Goal: Task Accomplishment & Management: Manage account settings

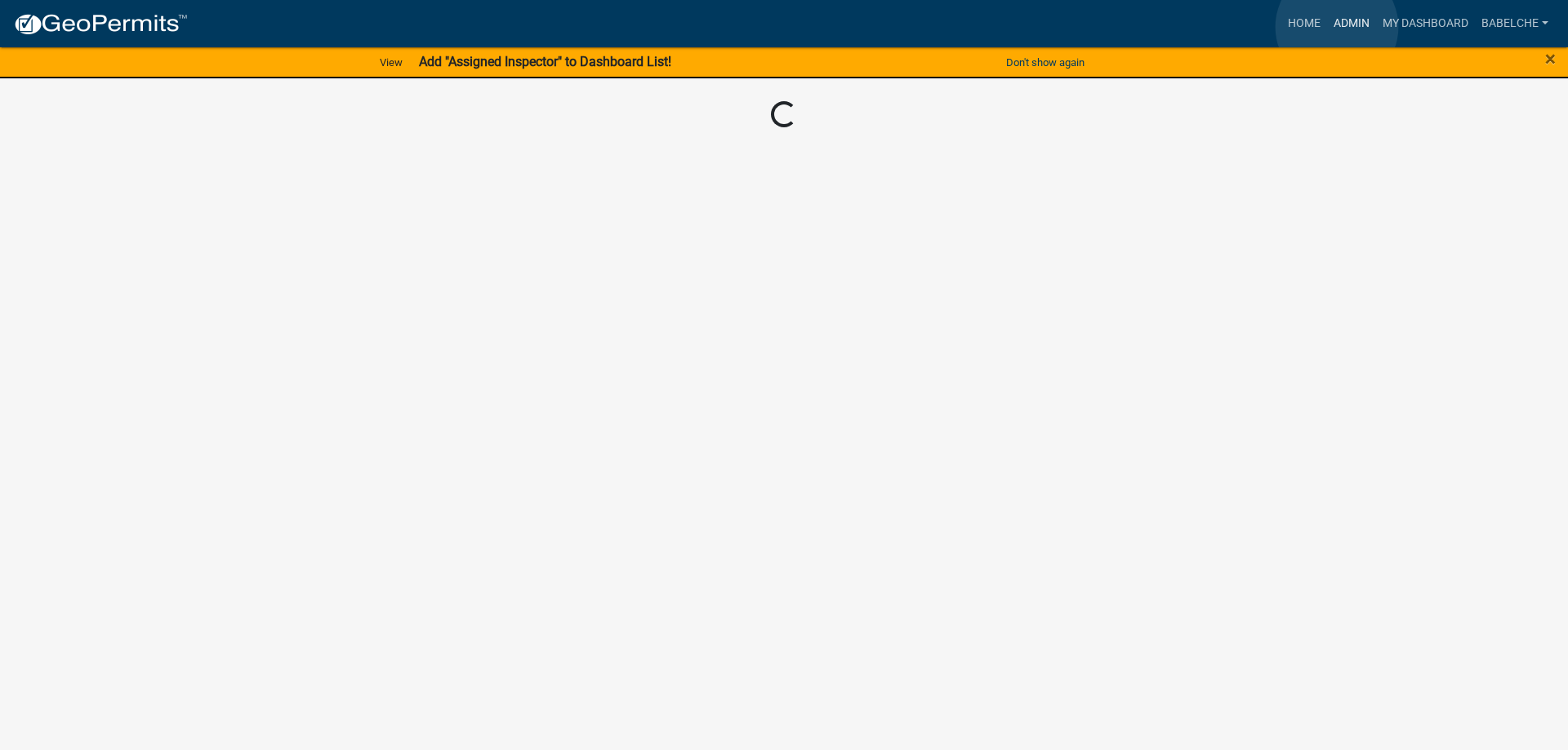
click at [1335, 27] on link "Admin" at bounding box center [1351, 23] width 49 height 31
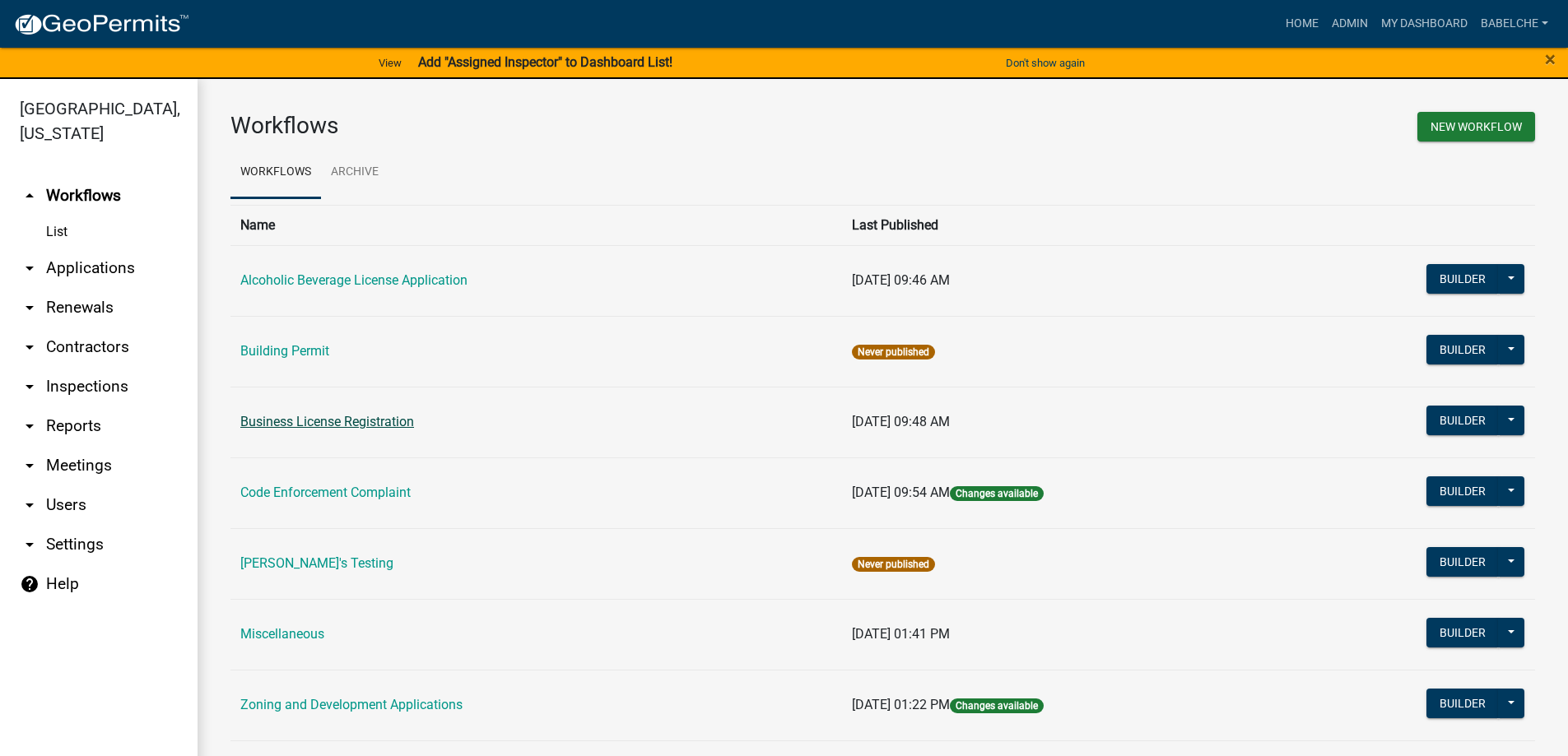
click at [346, 420] on link "Business License Registration" at bounding box center [327, 422] width 174 height 16
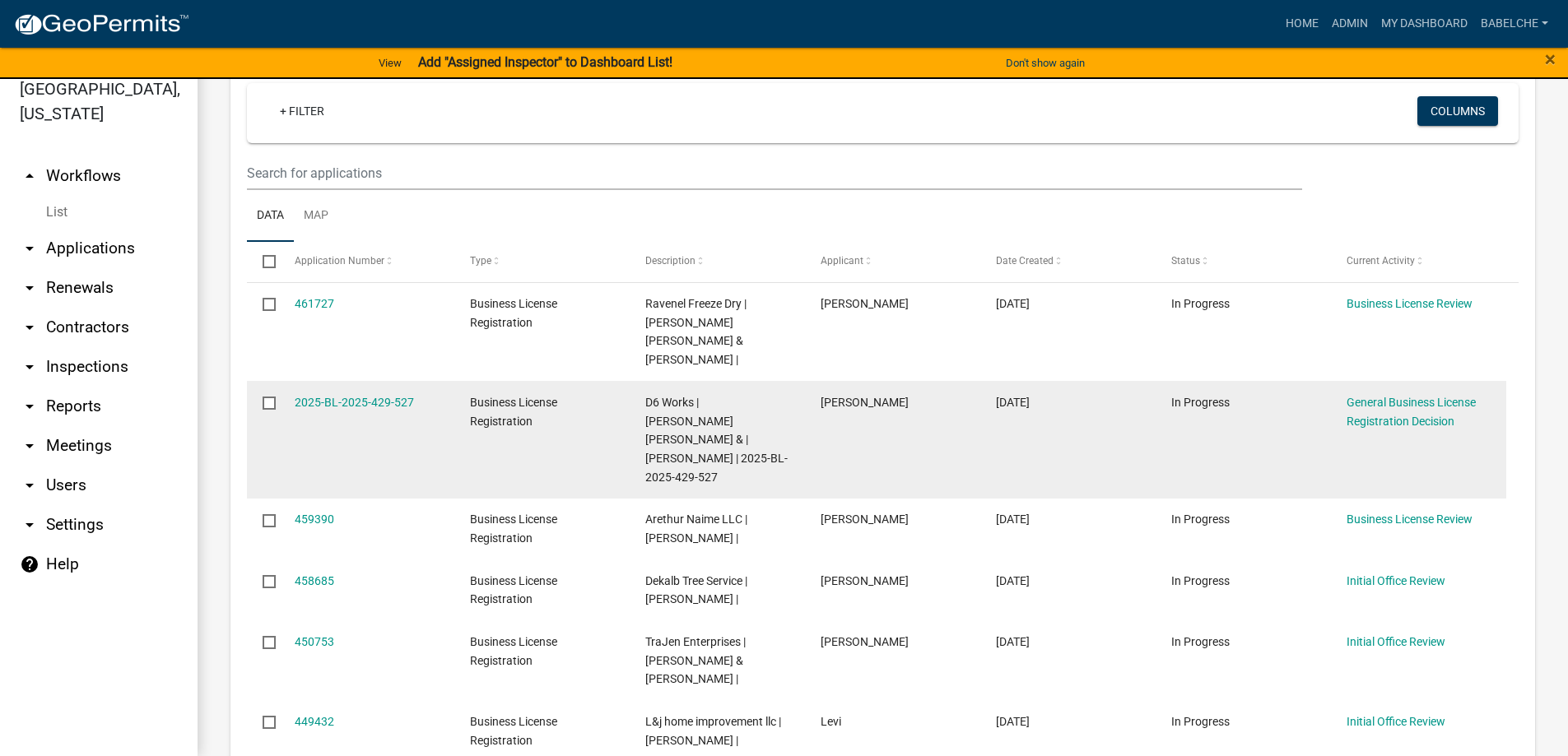
scroll to position [247, 0]
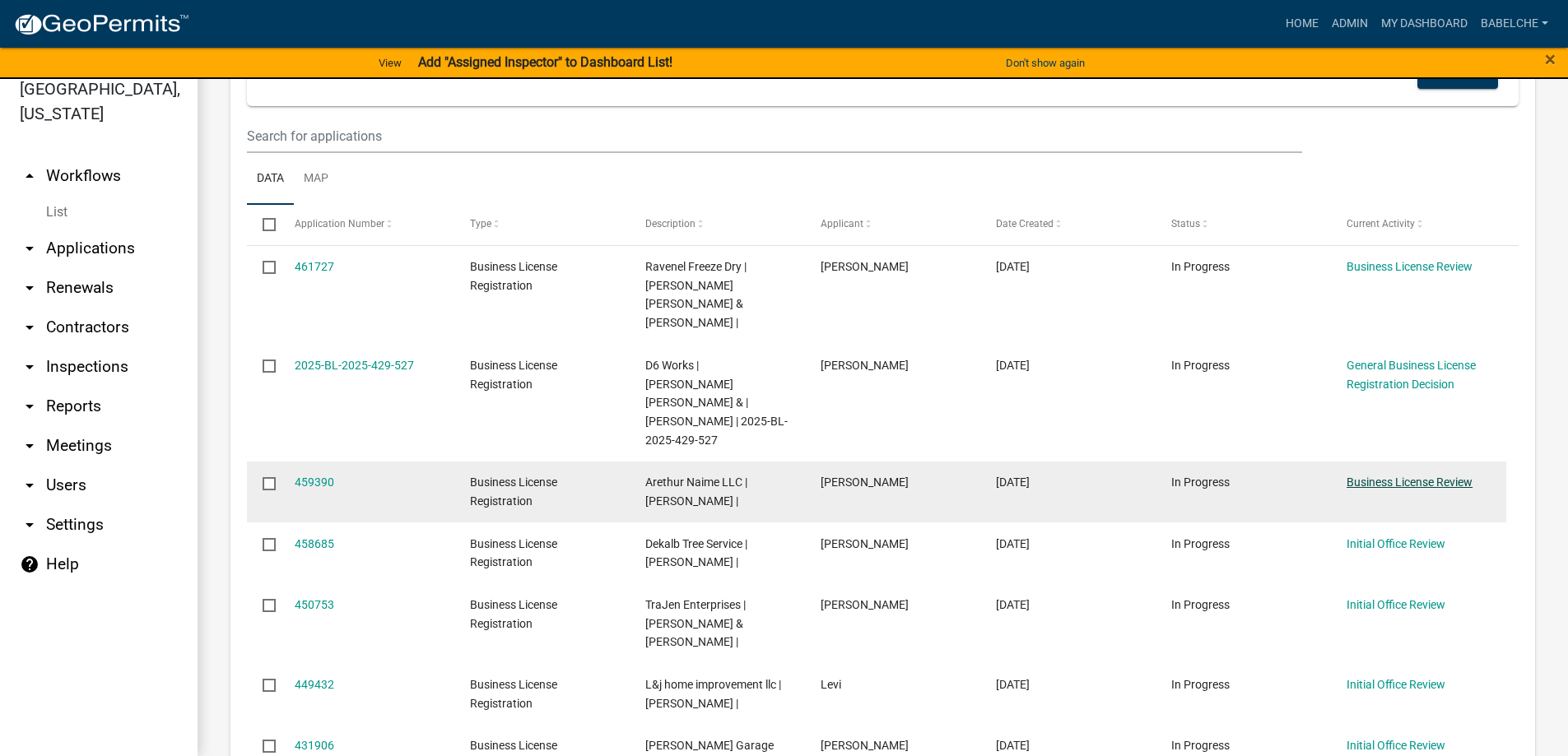
click at [1397, 476] on link "Business License Review" at bounding box center [1409, 482] width 126 height 13
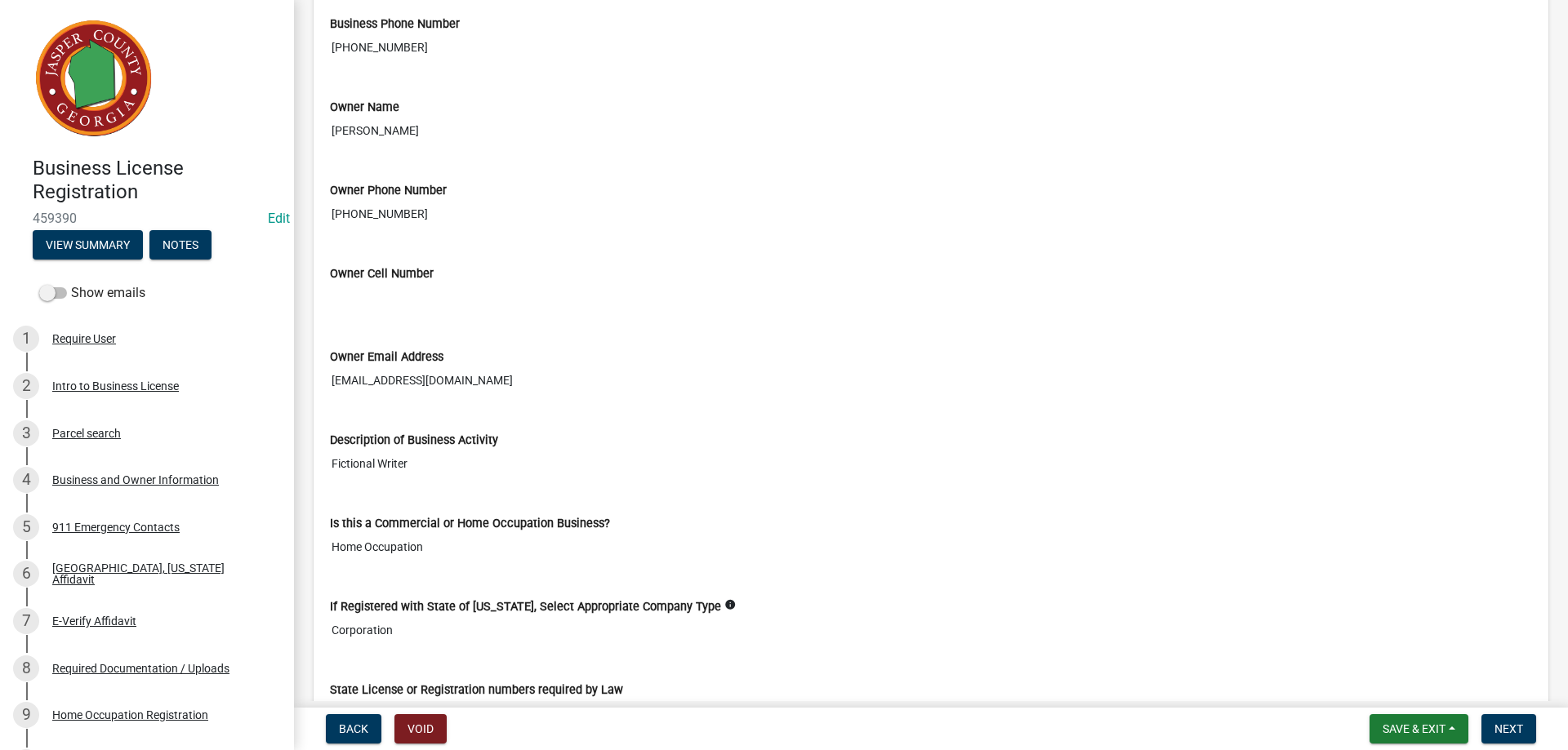
scroll to position [1284, 0]
